Goal: Find specific page/section: Find specific page/section

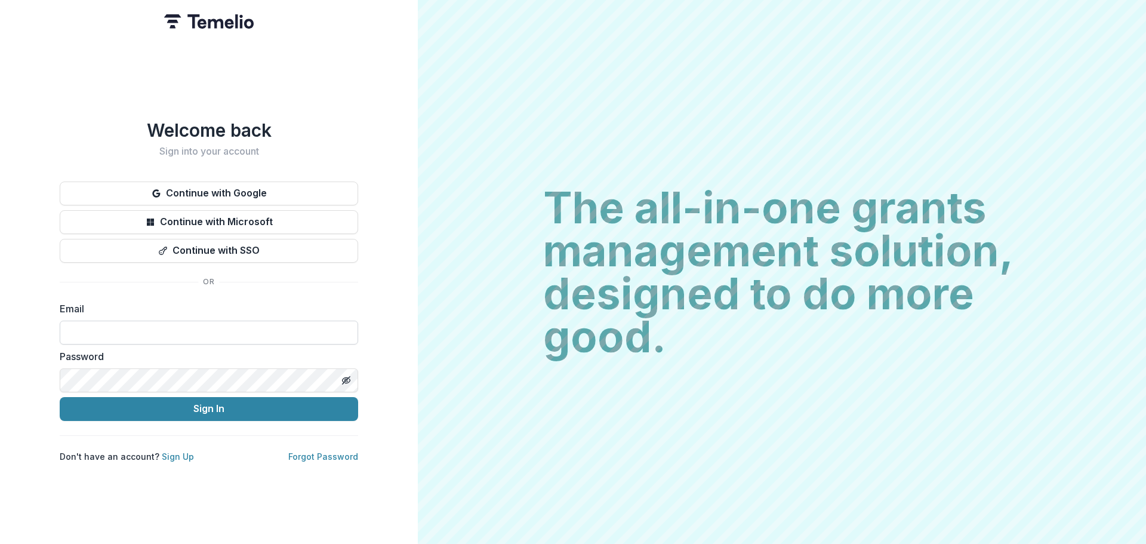
click at [174, 326] on input at bounding box center [209, 333] width 298 height 24
type input "**********"
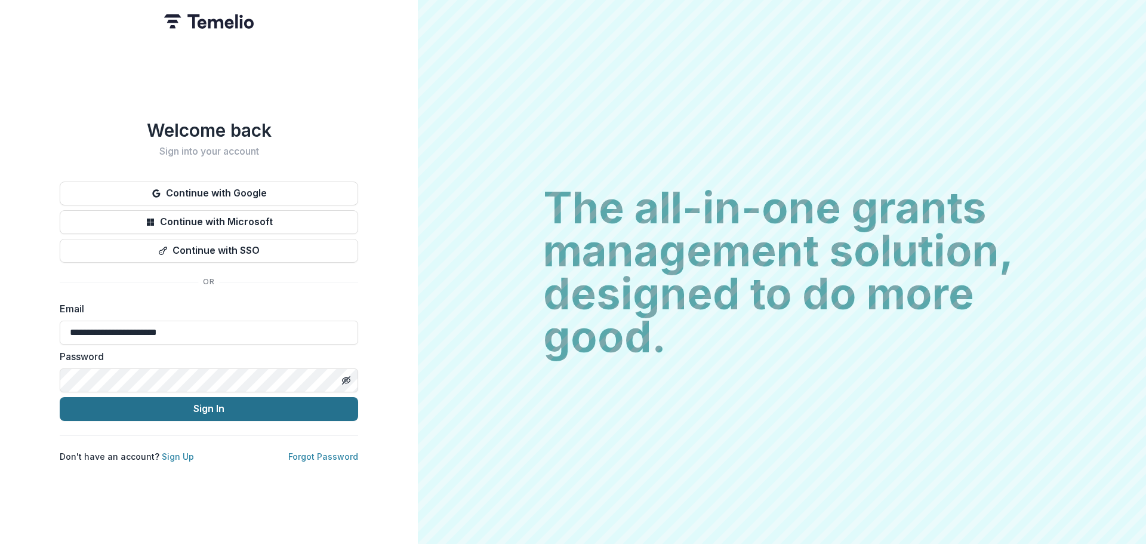
click at [88, 405] on button "Sign In" at bounding box center [209, 409] width 298 height 24
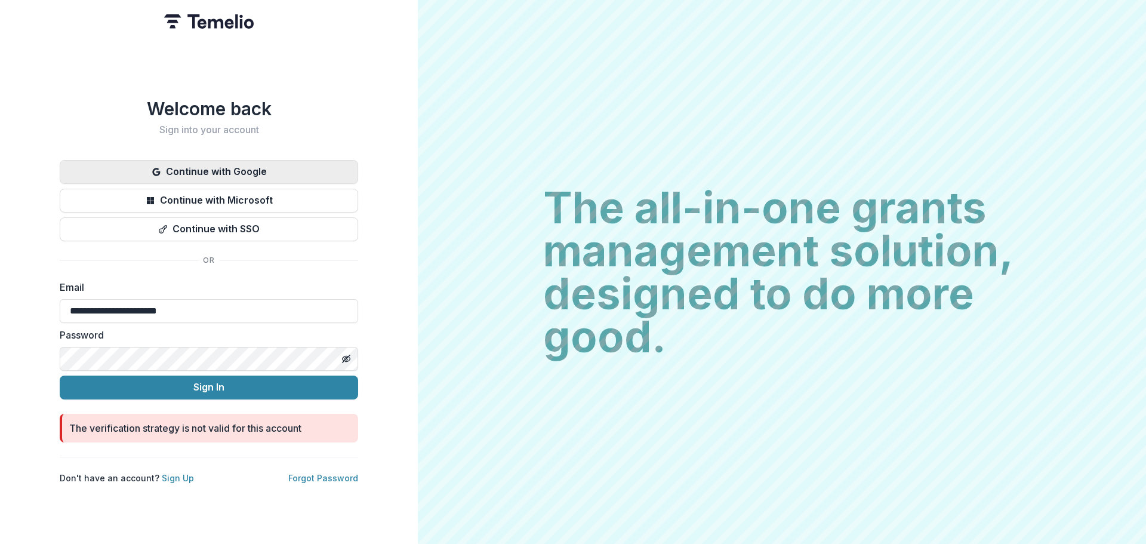
click at [184, 162] on button "Continue with Google" at bounding box center [209, 172] width 298 height 24
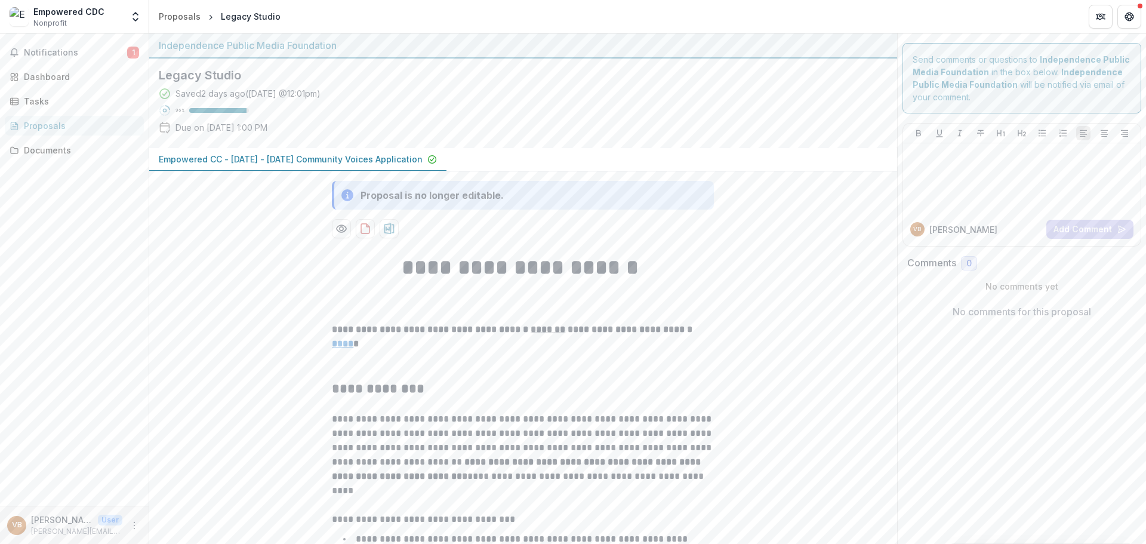
click at [362, 158] on p "Empowered CC - [DATE] - [DATE] Community Voices Application" at bounding box center [291, 159] width 264 height 13
click at [44, 79] on div "Dashboard" at bounding box center [79, 76] width 110 height 13
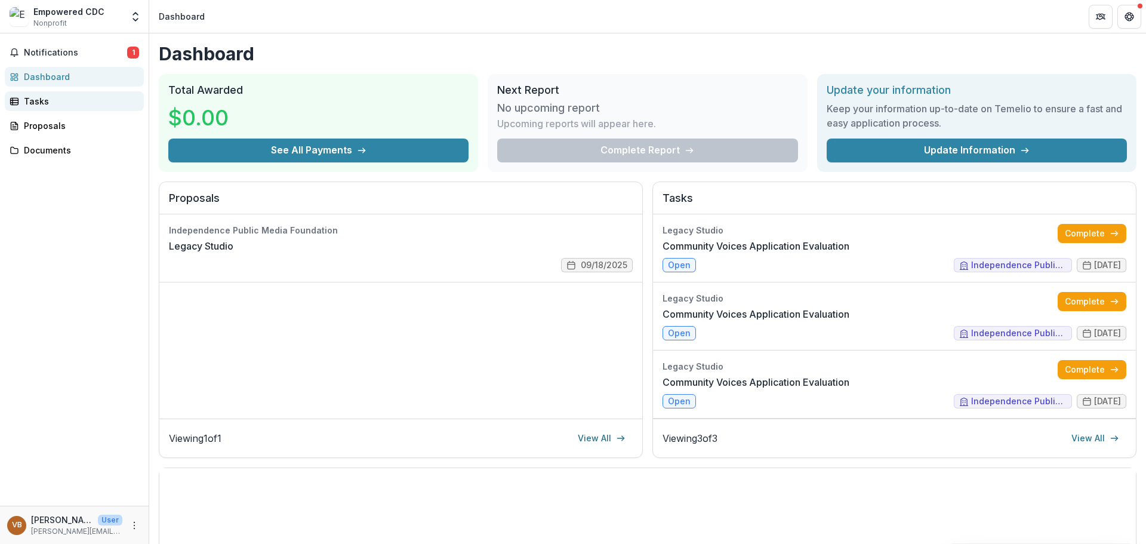
click at [41, 99] on div "Tasks" at bounding box center [79, 101] width 110 height 13
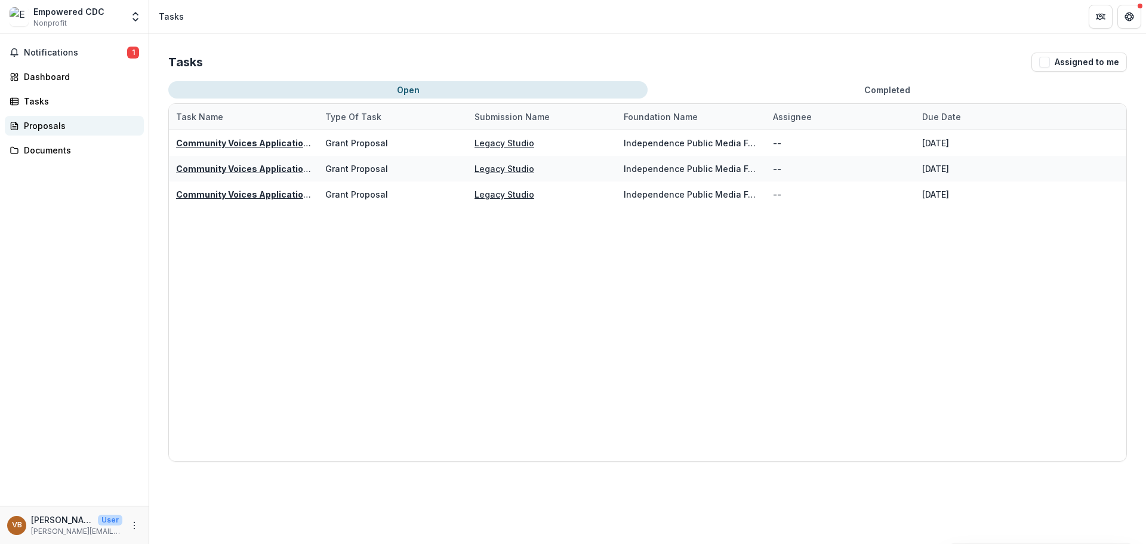
click at [45, 125] on div "Proposals" at bounding box center [79, 125] width 110 height 13
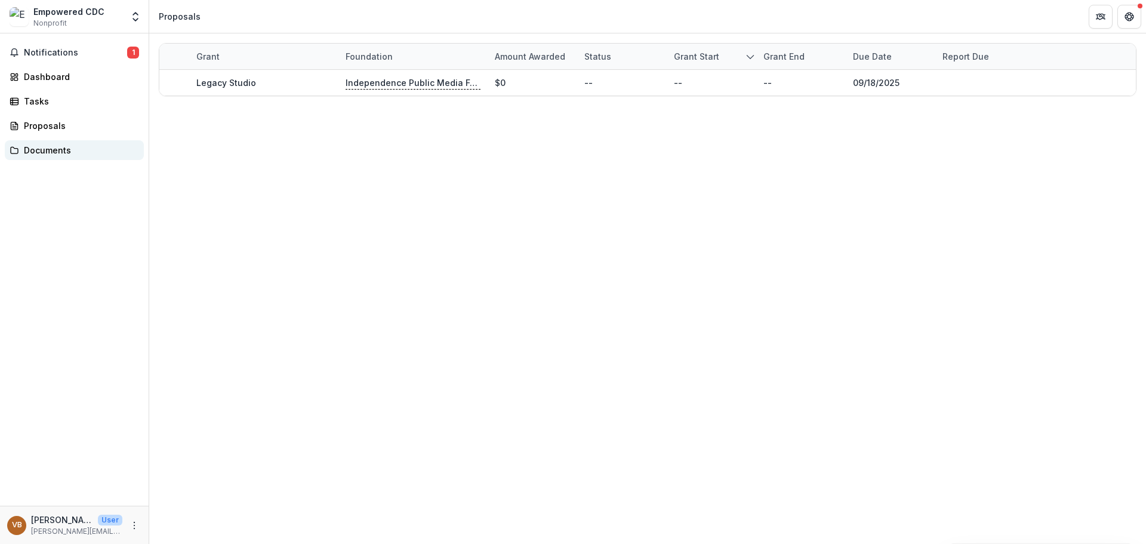
click at [47, 149] on div "Documents" at bounding box center [79, 150] width 110 height 13
